Goal: Check status: Verify the current state of an ongoing process or item

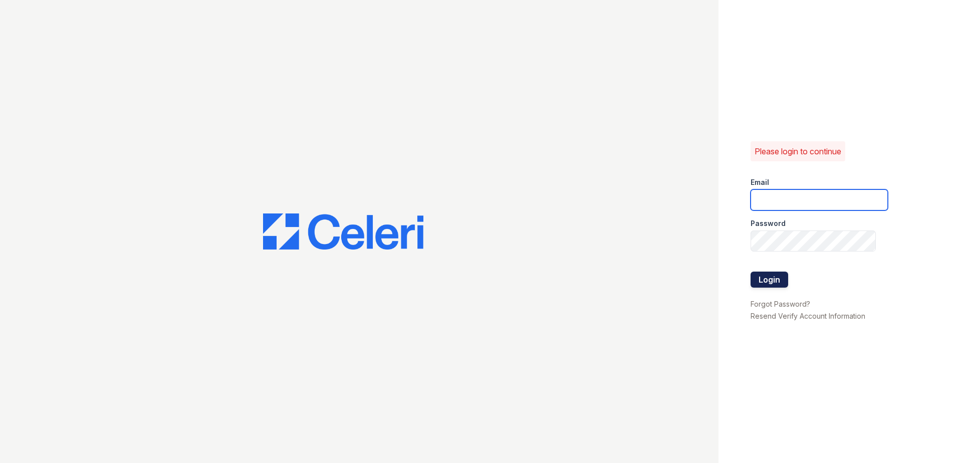
type input "ybrown@trinity-pm.com"
click at [765, 283] on button "Login" at bounding box center [770, 280] width 38 height 16
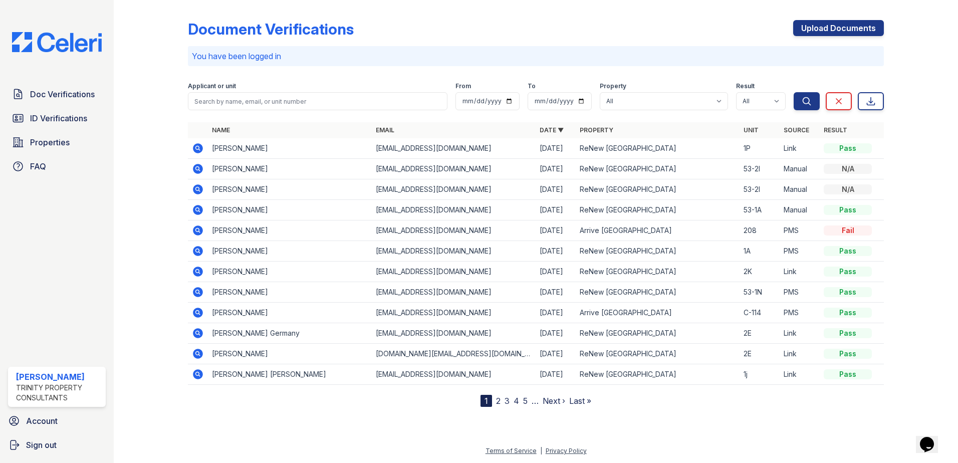
drag, startPoint x: 45, startPoint y: 123, endPoint x: 118, endPoint y: 145, distance: 76.6
click at [45, 123] on span "ID Verifications" at bounding box center [58, 118] width 57 height 12
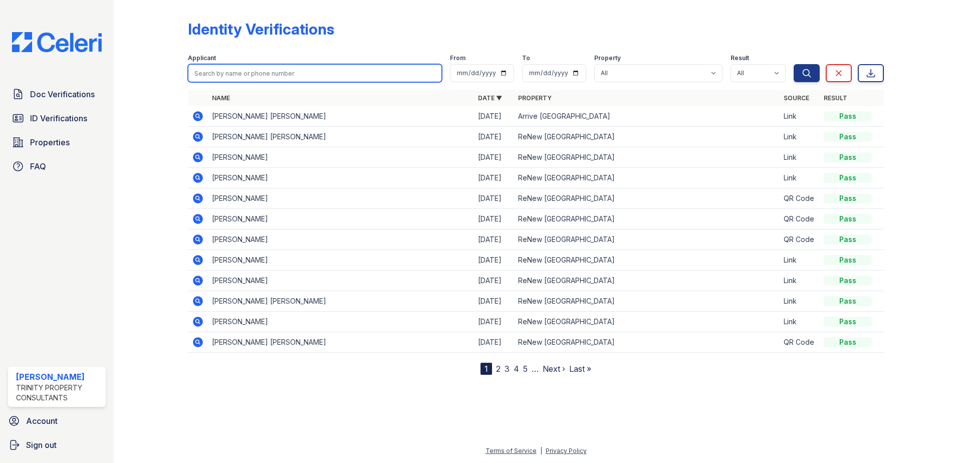
click at [316, 66] on input "search" at bounding box center [315, 73] width 254 height 18
type input "jillian"
click at [794, 64] on button "Search" at bounding box center [807, 73] width 26 height 18
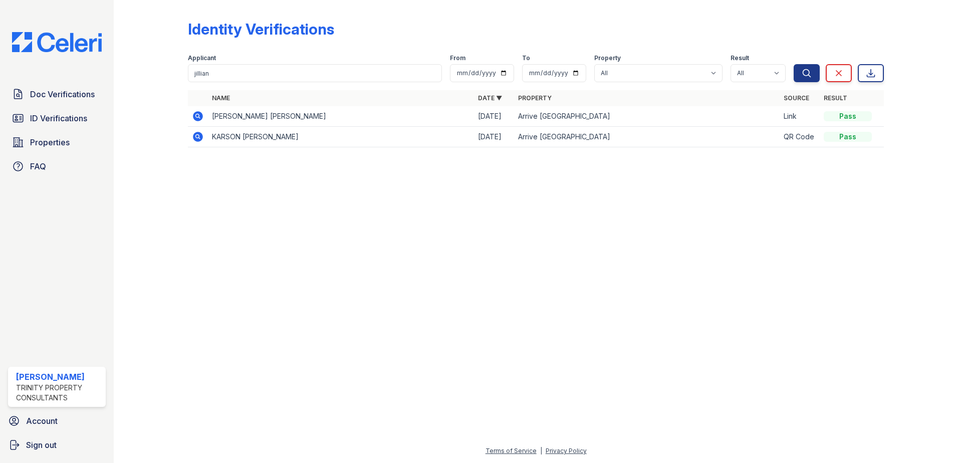
click at [198, 119] on icon at bounding box center [198, 116] width 10 height 10
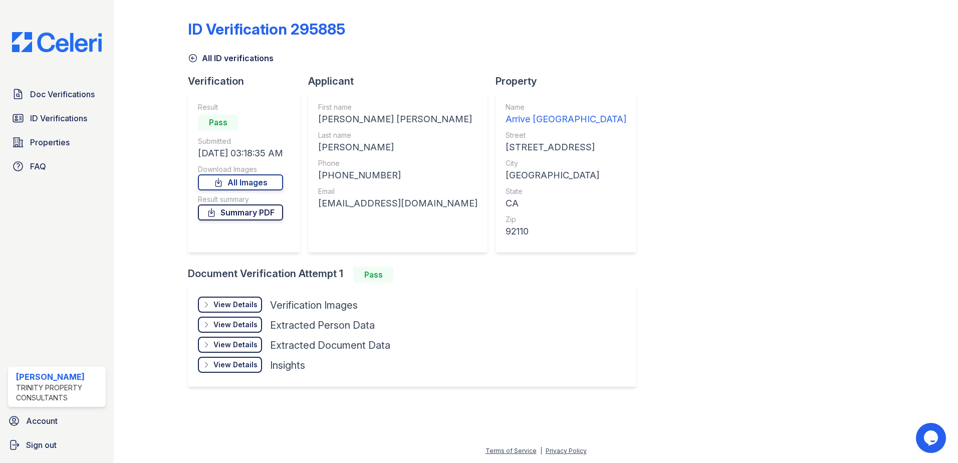
click at [246, 211] on link "Summary PDF" at bounding box center [240, 212] width 85 height 16
click at [213, 311] on div "View Details Details" at bounding box center [230, 305] width 64 height 16
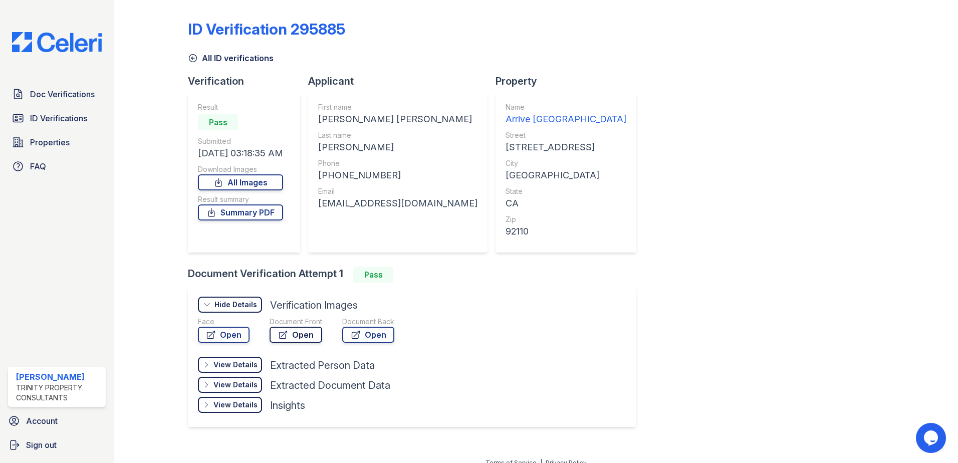
click at [318, 336] on link "Open" at bounding box center [296, 335] width 53 height 16
